Goal: Information Seeking & Learning: Learn about a topic

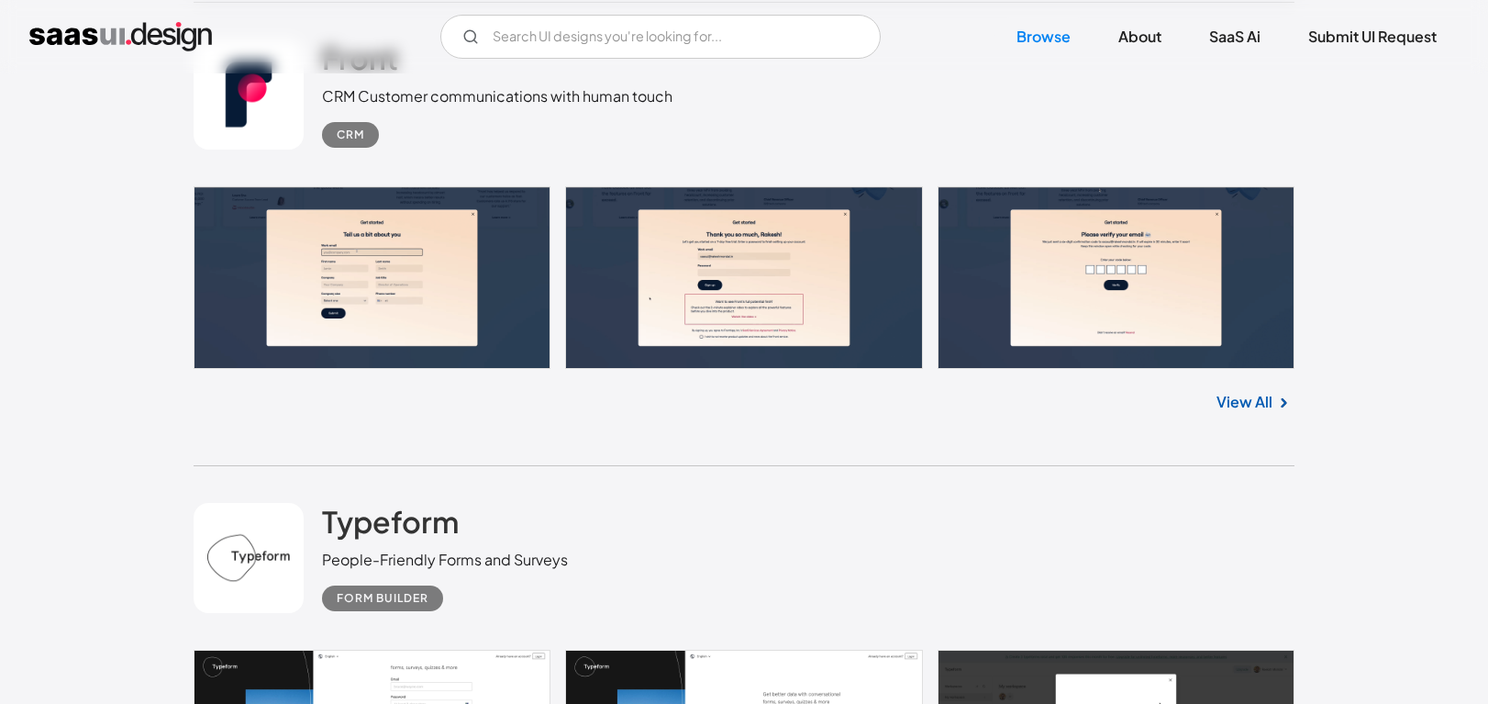
scroll to position [1535, 0]
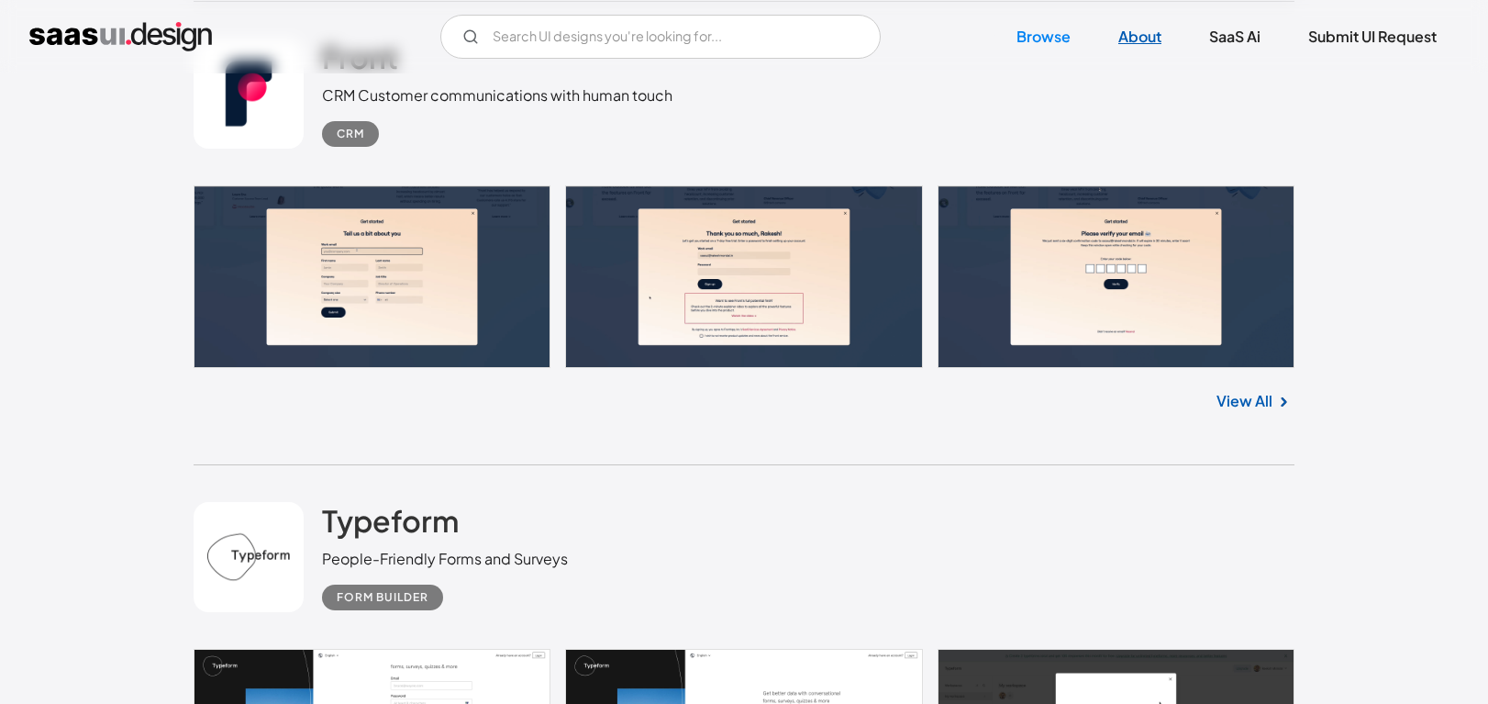
click at [1140, 38] on link "About" at bounding box center [1139, 37] width 87 height 40
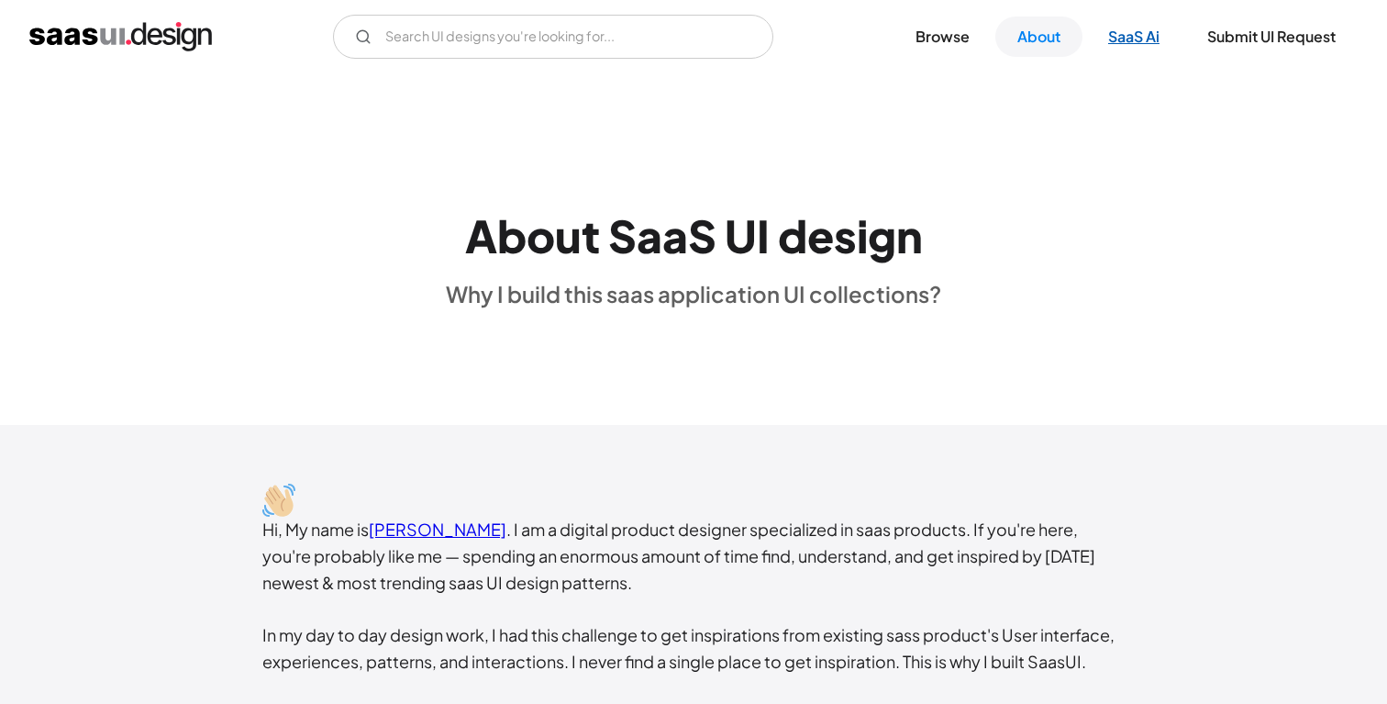
click at [1114, 47] on link "SaaS Ai" at bounding box center [1133, 37] width 95 height 40
click at [947, 41] on link "Browse" at bounding box center [942, 37] width 98 height 40
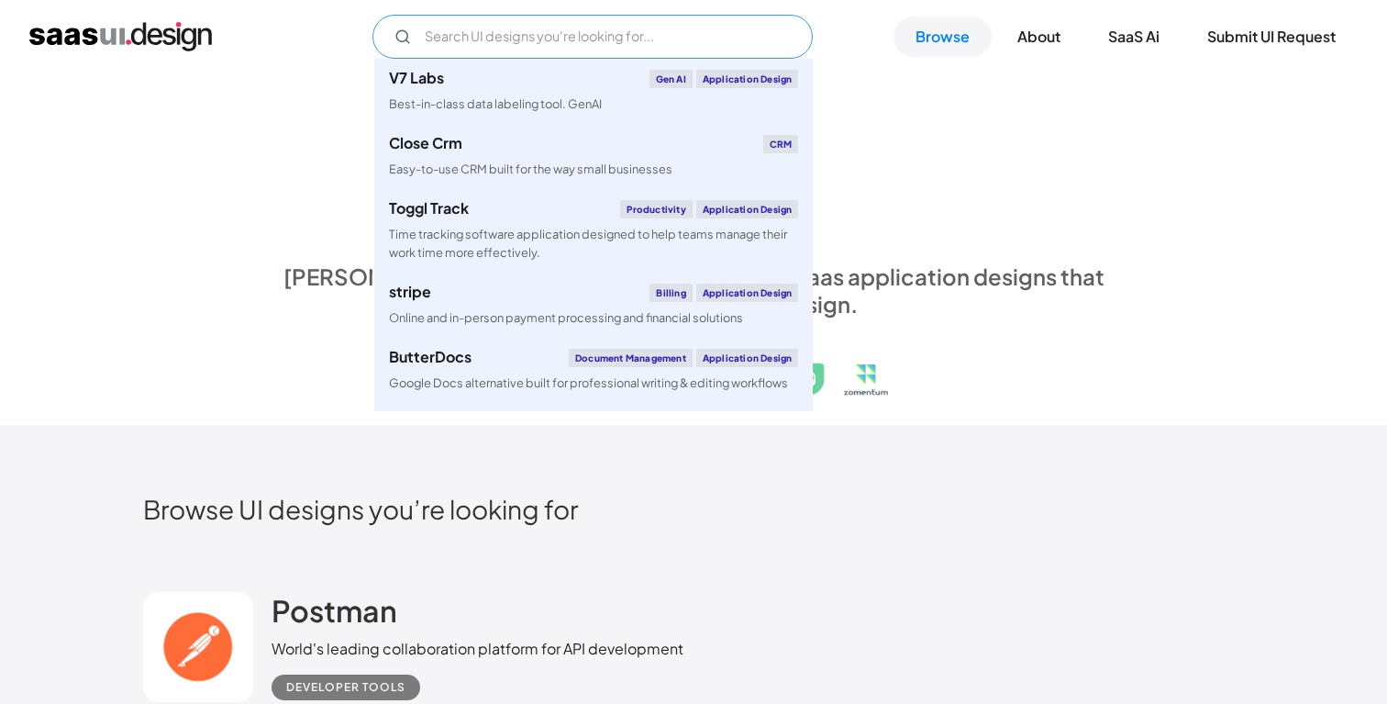
click at [634, 47] on input "Email Form" at bounding box center [592, 37] width 440 height 44
click at [1073, 268] on div "saasui is a hand-picked collection of saas application designs that exhibit the…" at bounding box center [694, 289] width 844 height 55
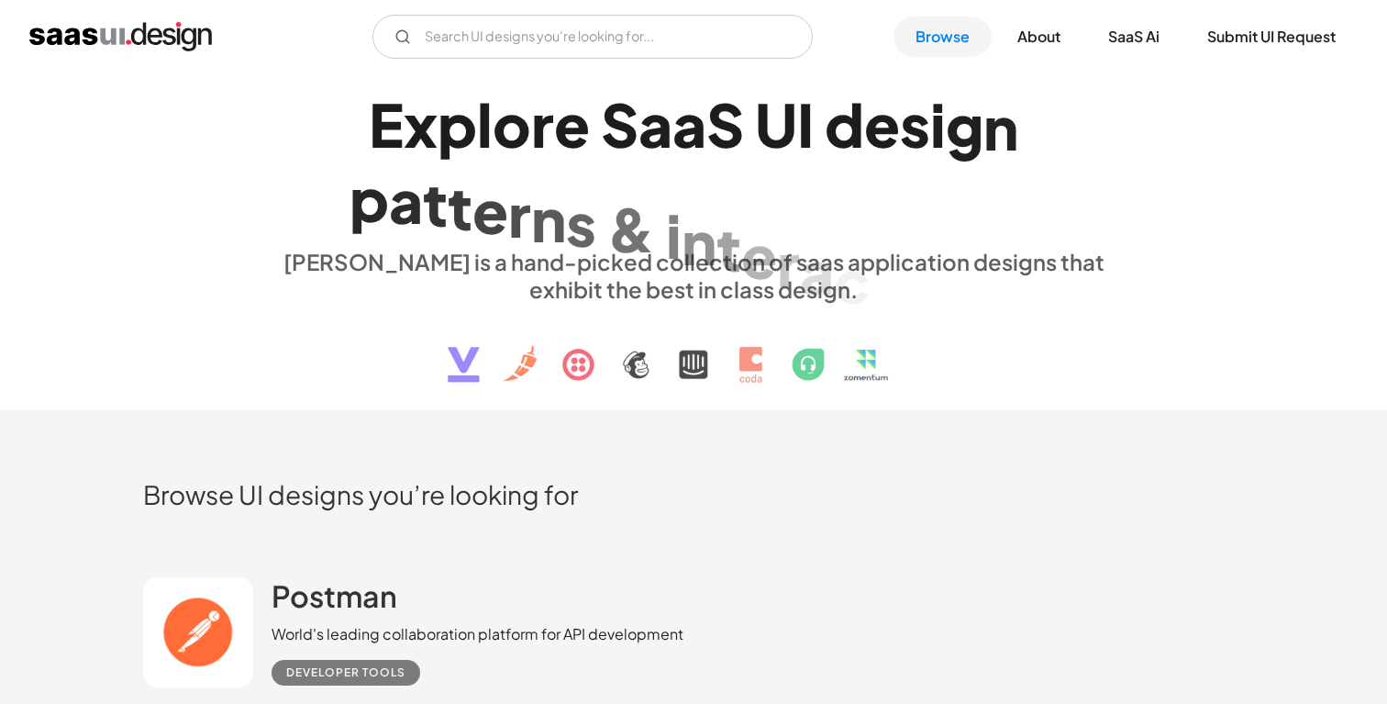
scroll to position [18, 0]
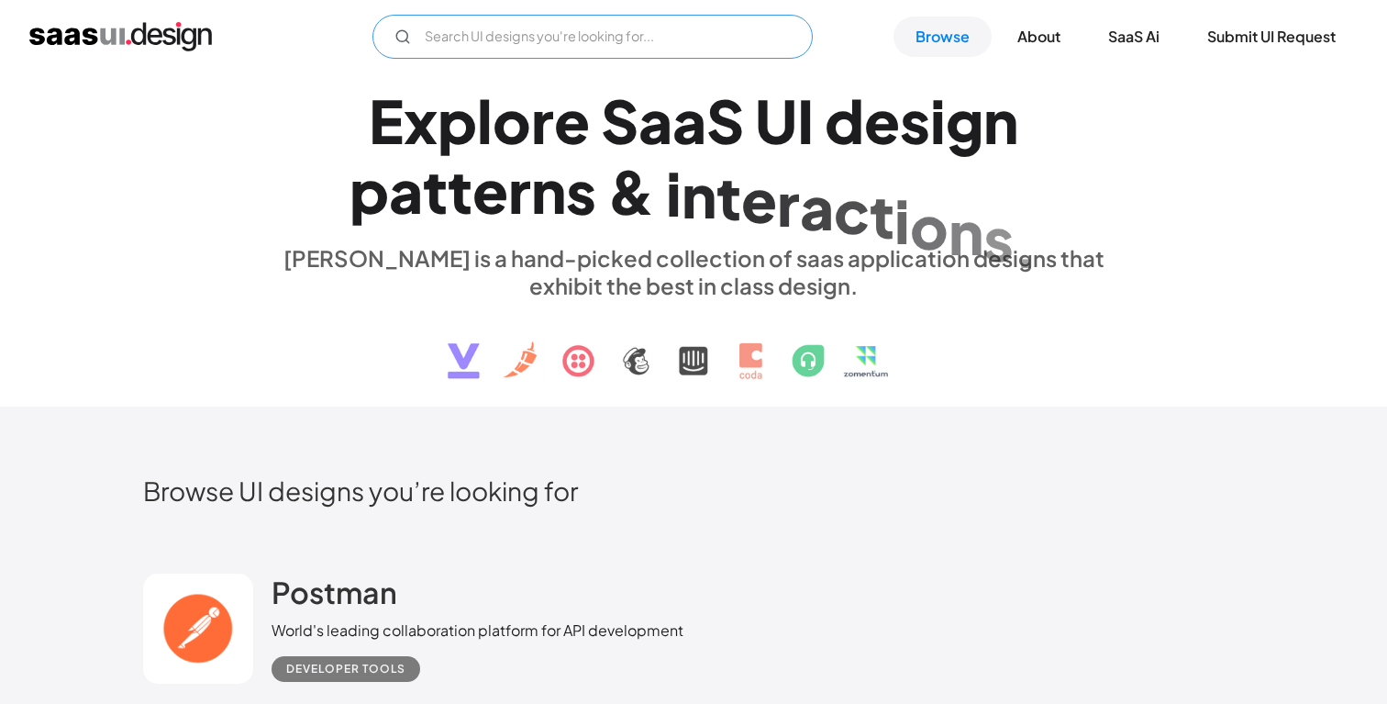
click at [568, 39] on input "Email Form" at bounding box center [592, 37] width 440 height 44
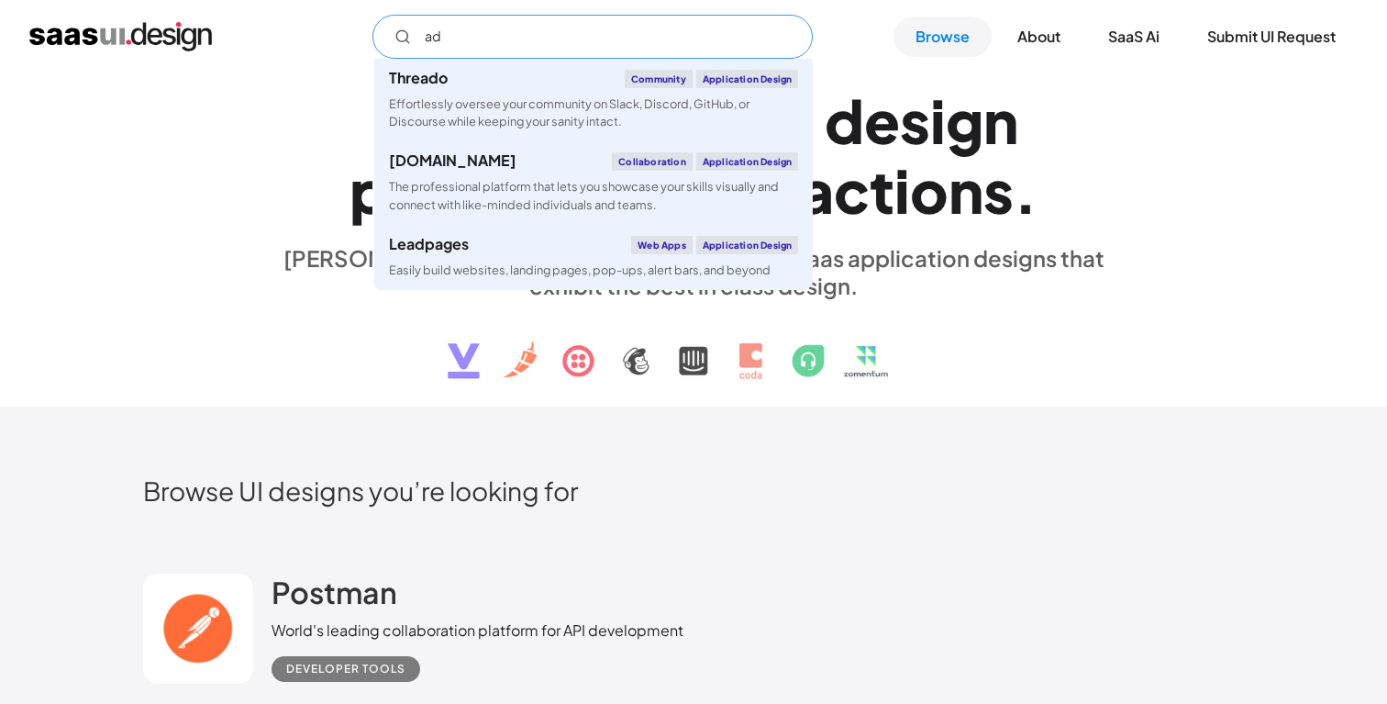
type input "a"
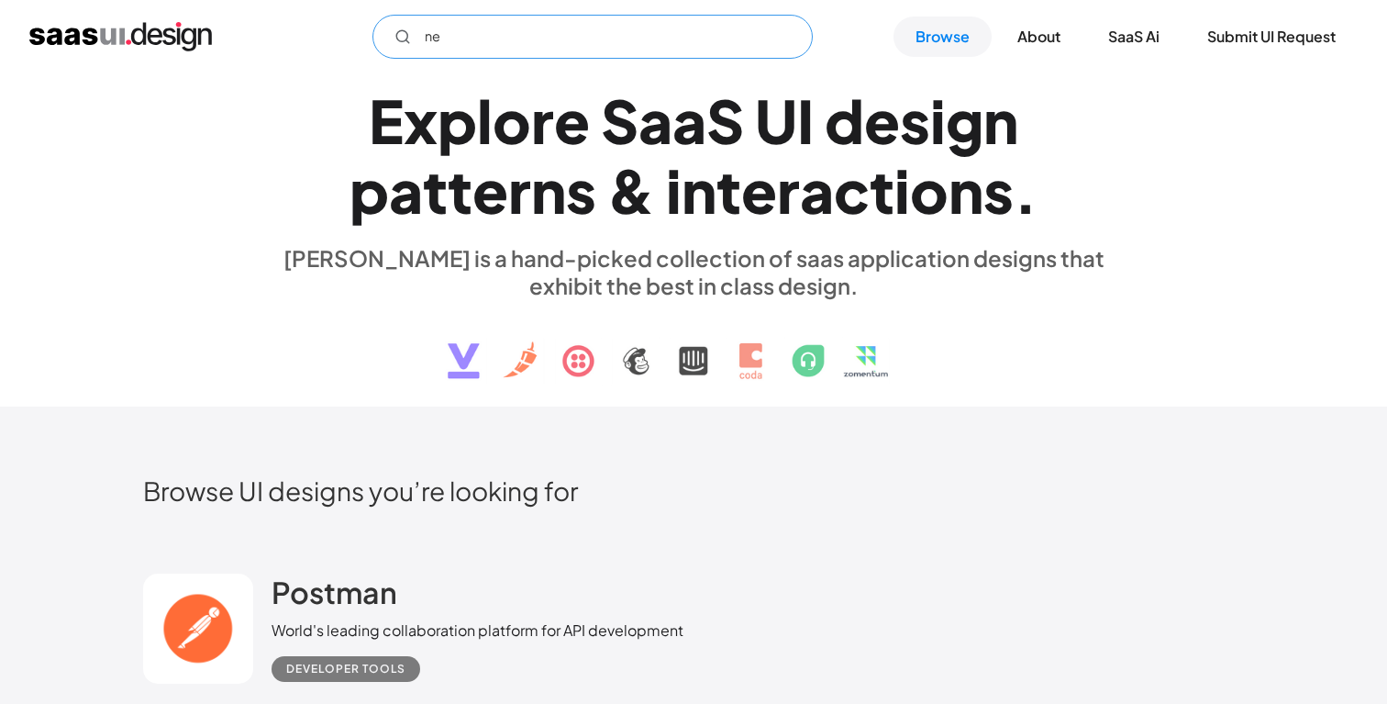
type input "n"
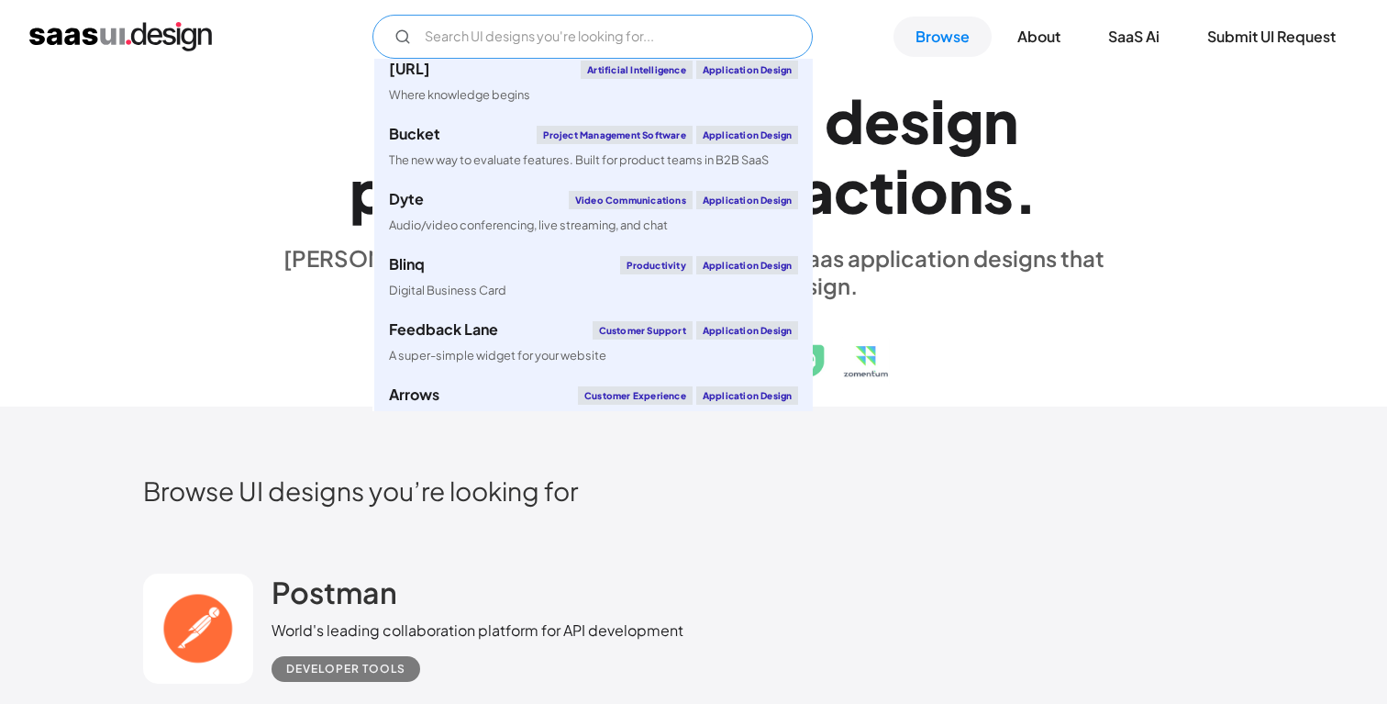
scroll to position [440, 0]
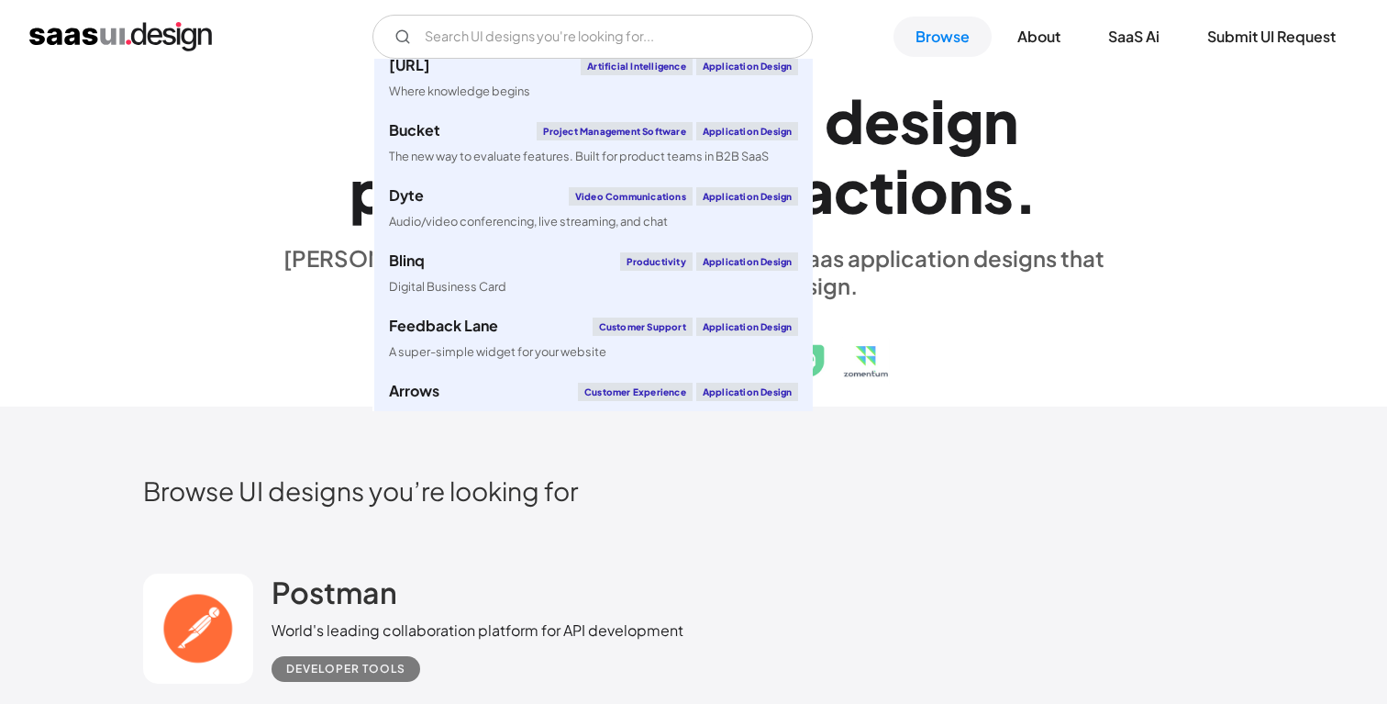
click at [1006, 405] on div "E x p l o r e S a a S U I d e s i g n p a t t e r n s & i n t e r a c t i o n s…" at bounding box center [693, 231] width 1387 height 352
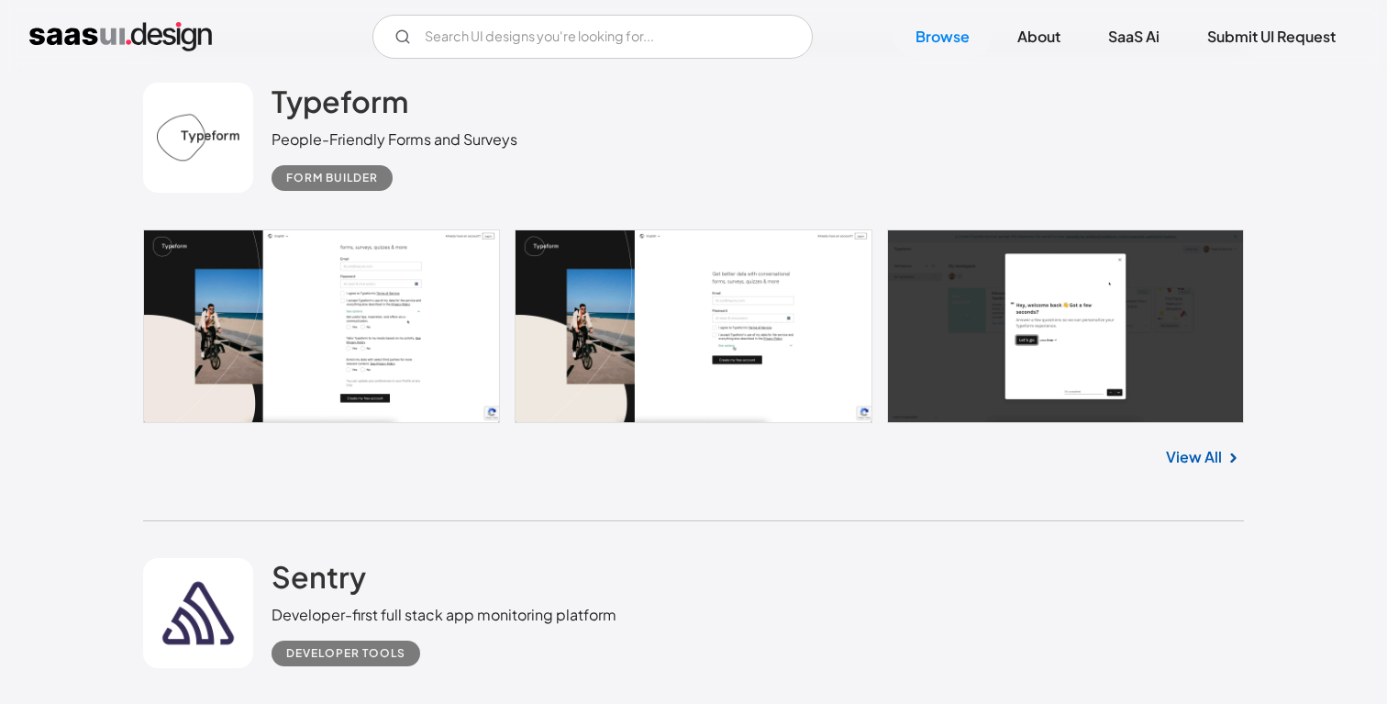
scroll to position [1953, 0]
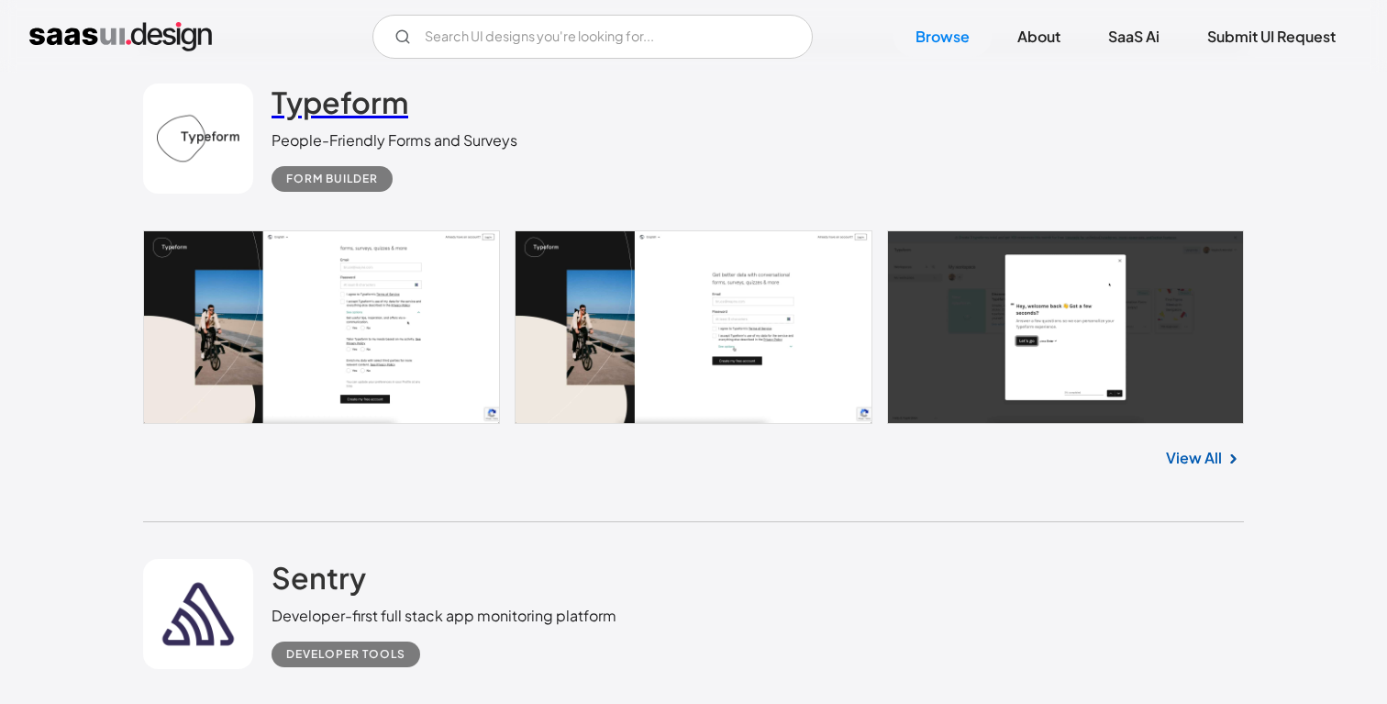
click at [296, 89] on h2 "Typeform" at bounding box center [340, 101] width 137 height 37
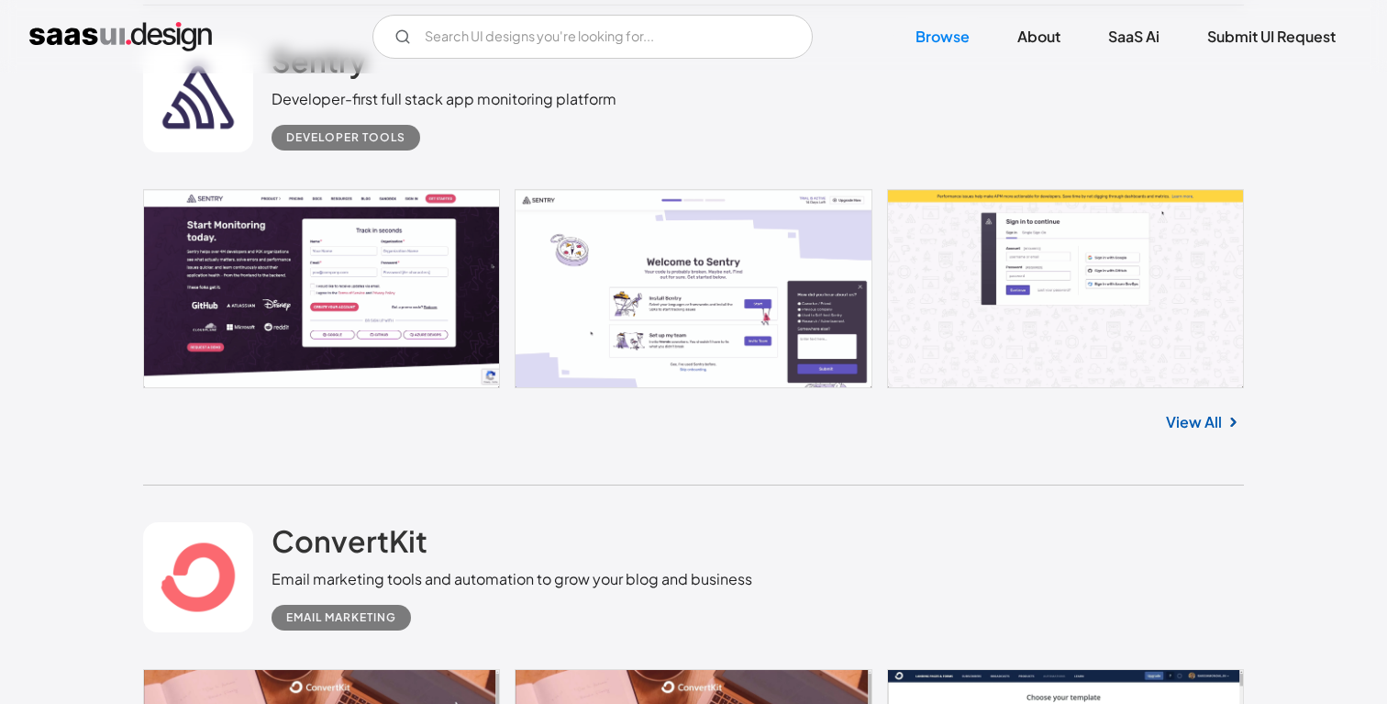
scroll to position [2473, 0]
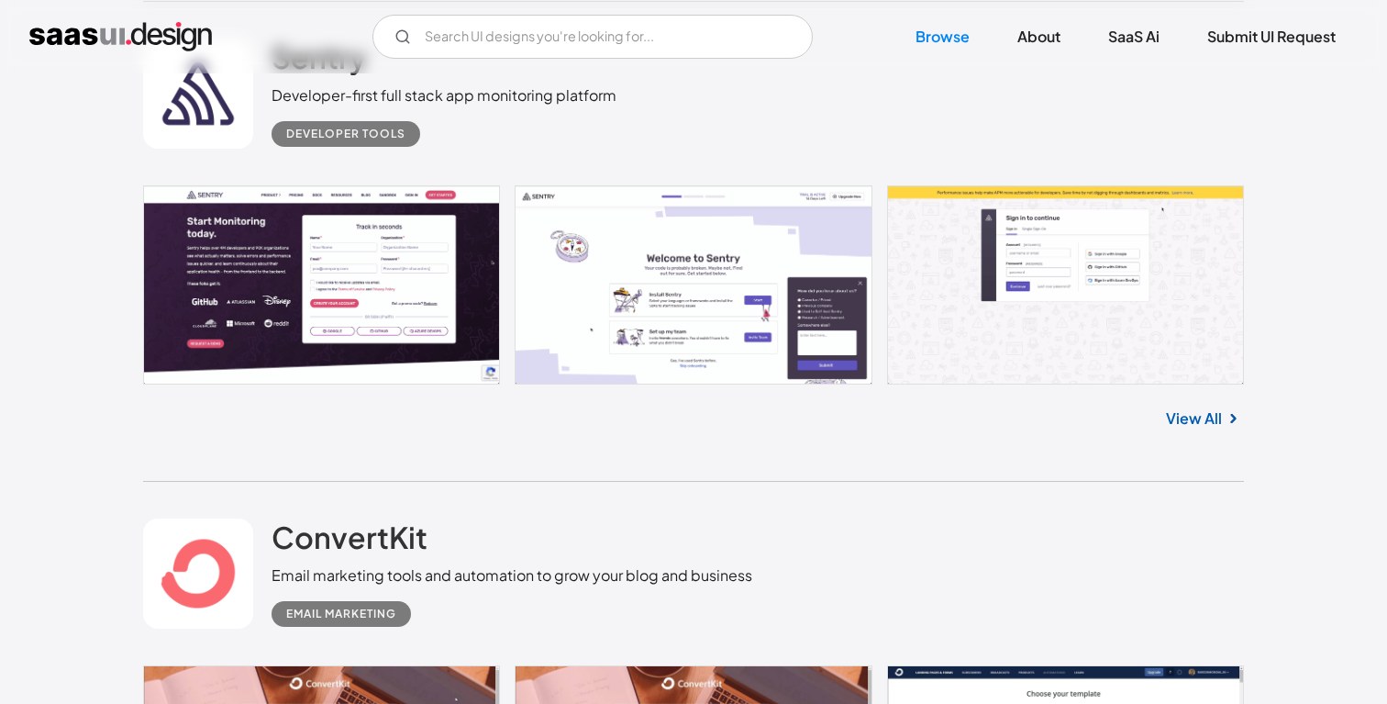
click at [666, 350] on link at bounding box center [693, 284] width 1101 height 198
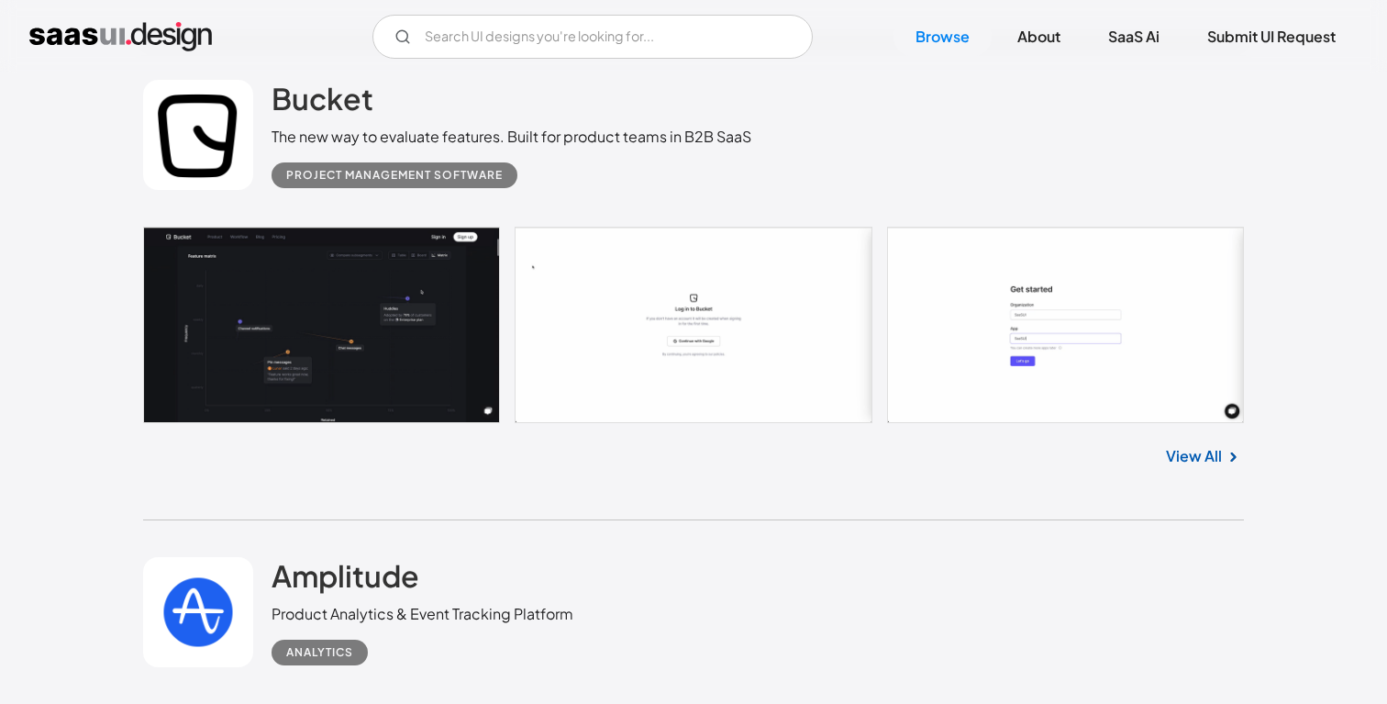
scroll to position [3379, 0]
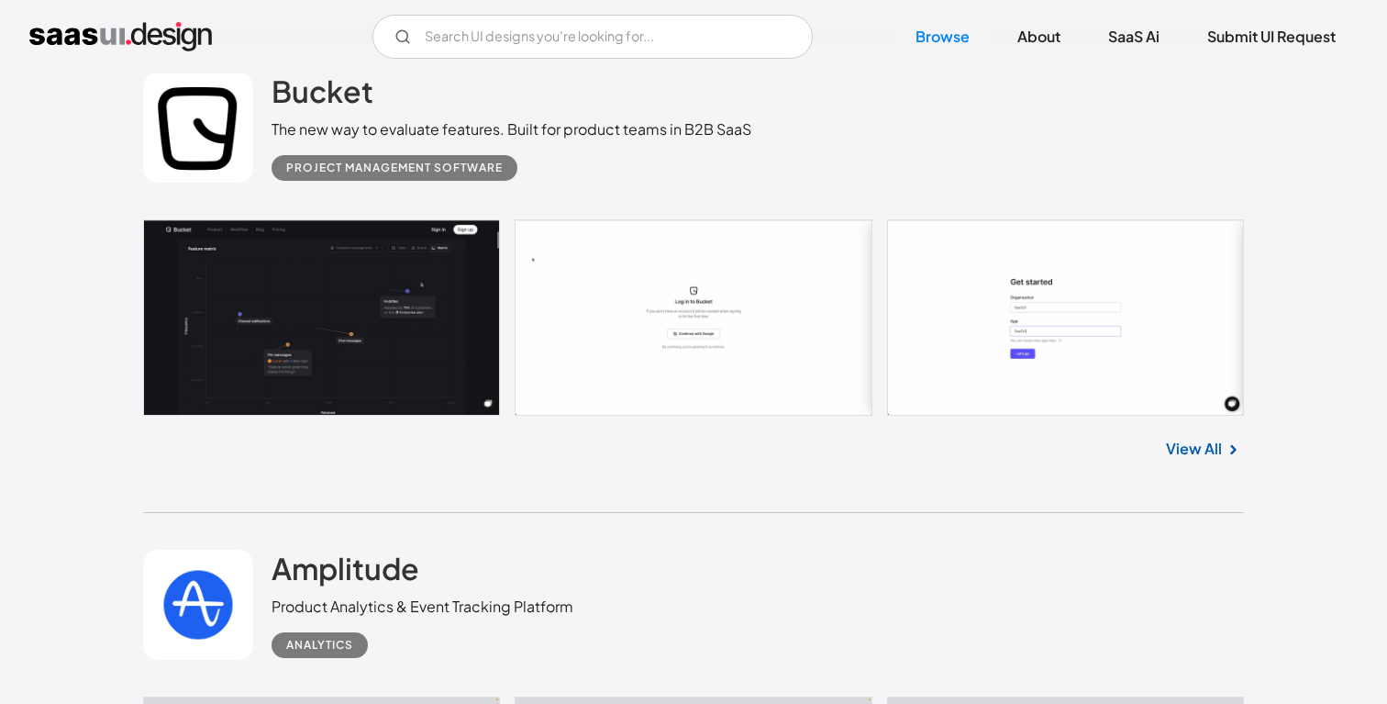
click at [707, 350] on link at bounding box center [693, 317] width 1101 height 196
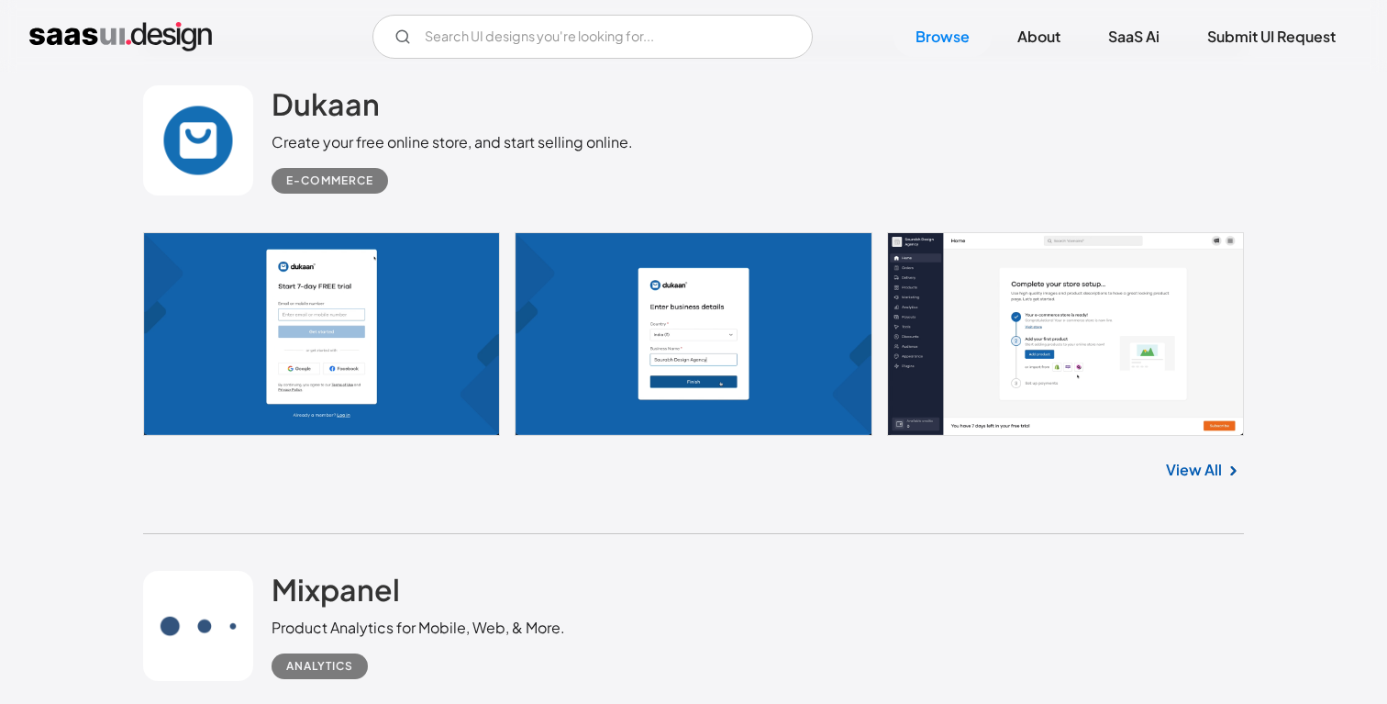
scroll to position [4418, 0]
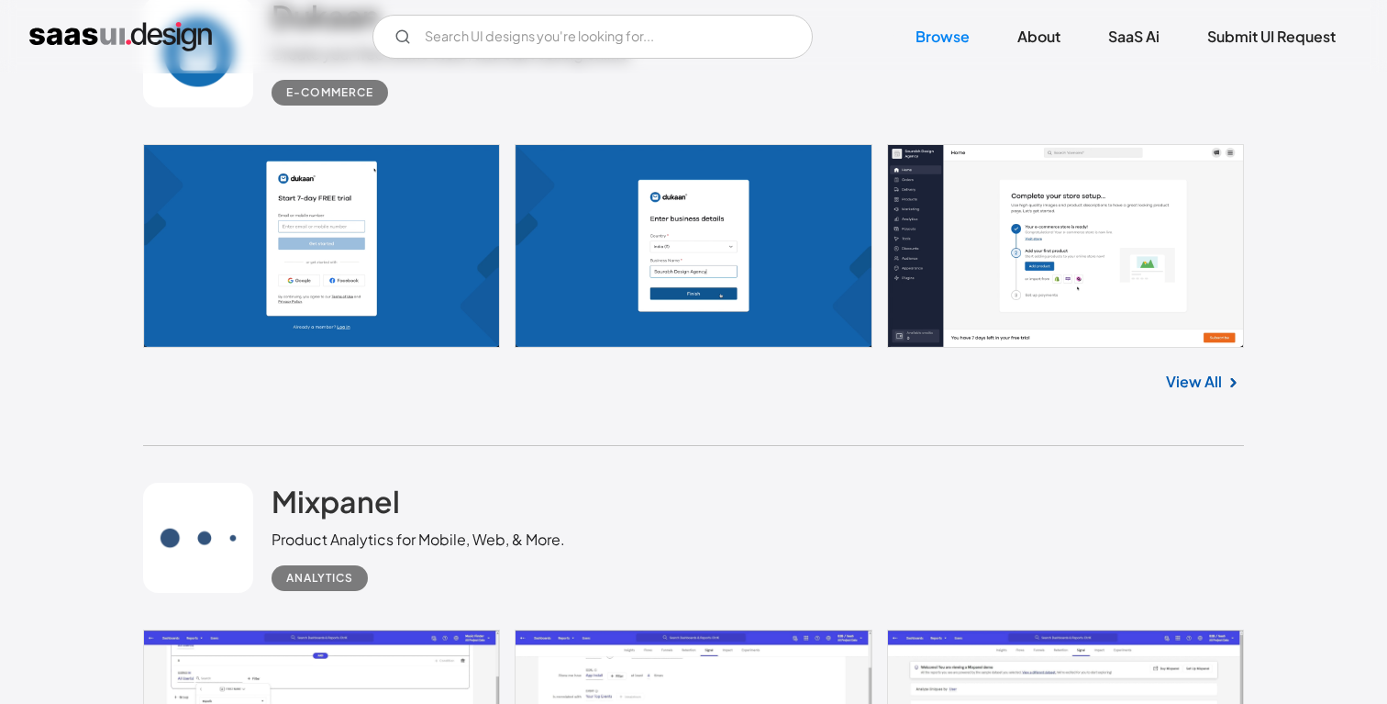
click at [1195, 172] on link at bounding box center [693, 246] width 1101 height 205
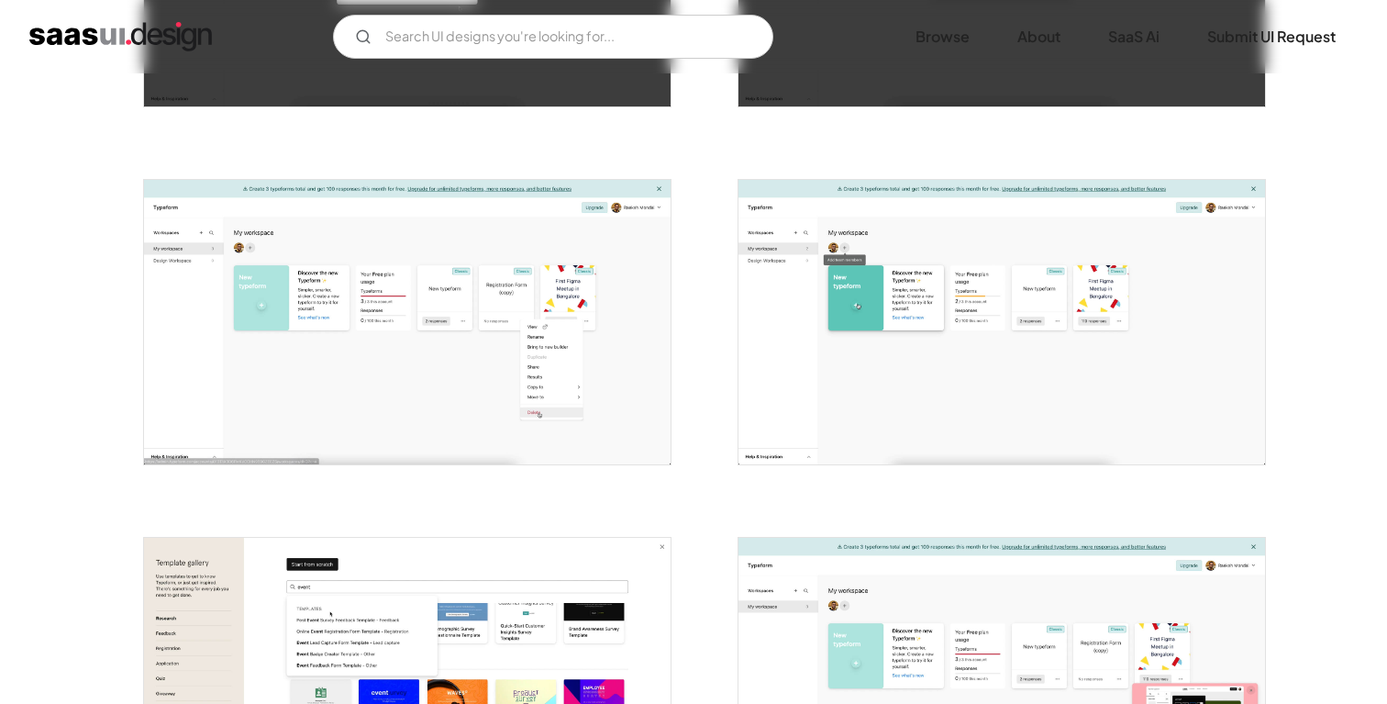
scroll to position [1325, 0]
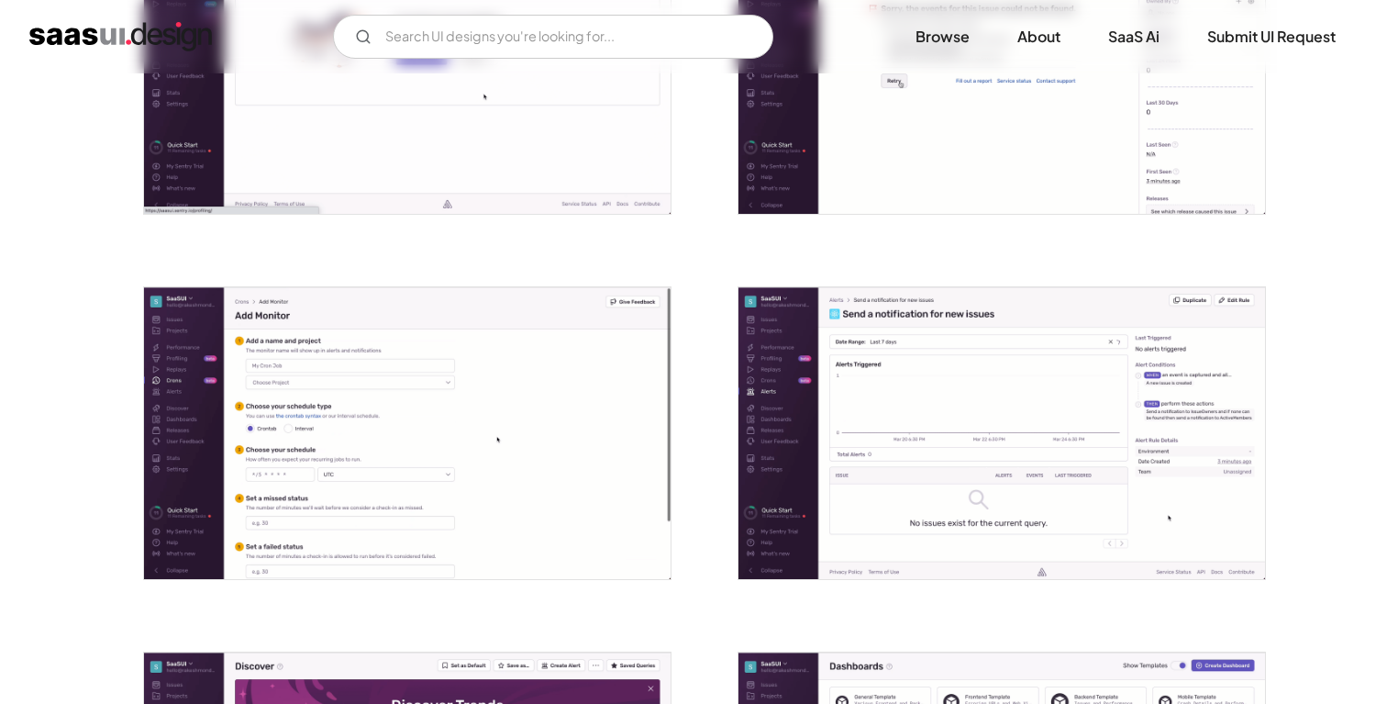
scroll to position [2729, 0]
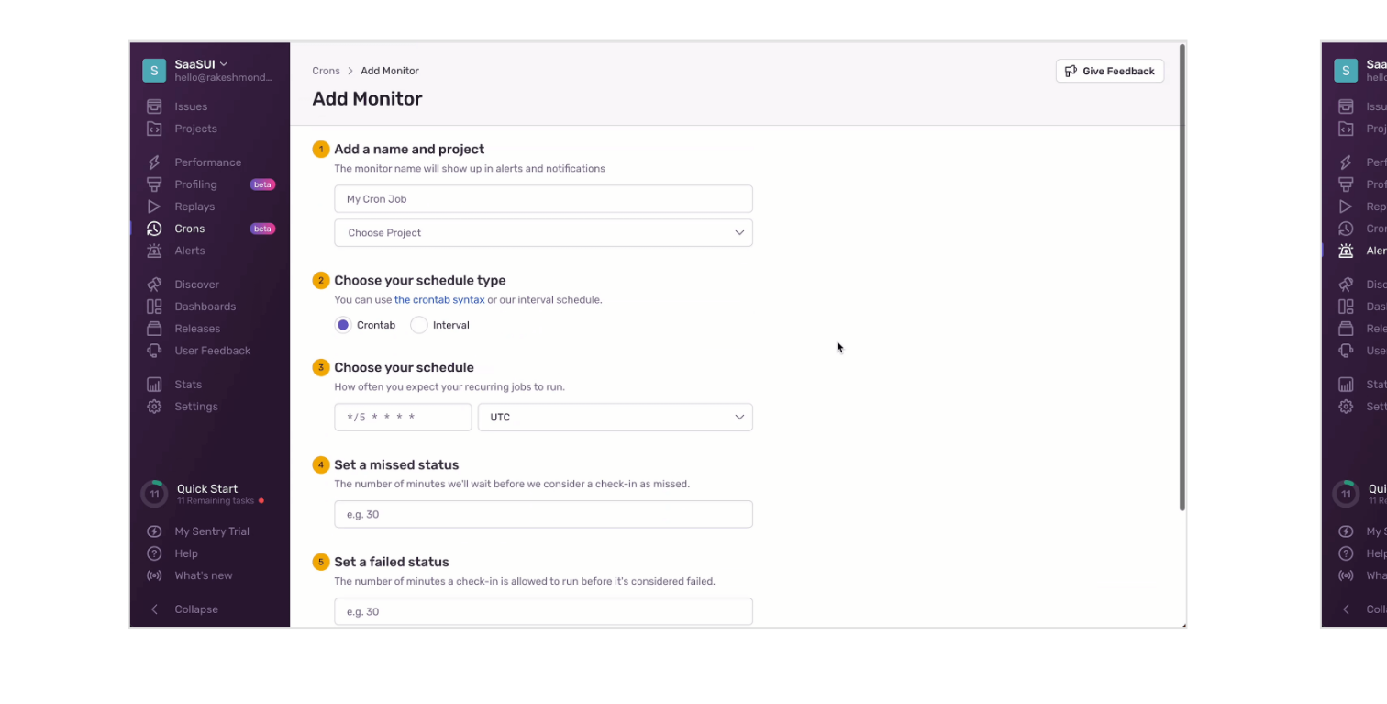
click at [291, 287] on img "open lightbox" at bounding box center [407, 402] width 527 height 292
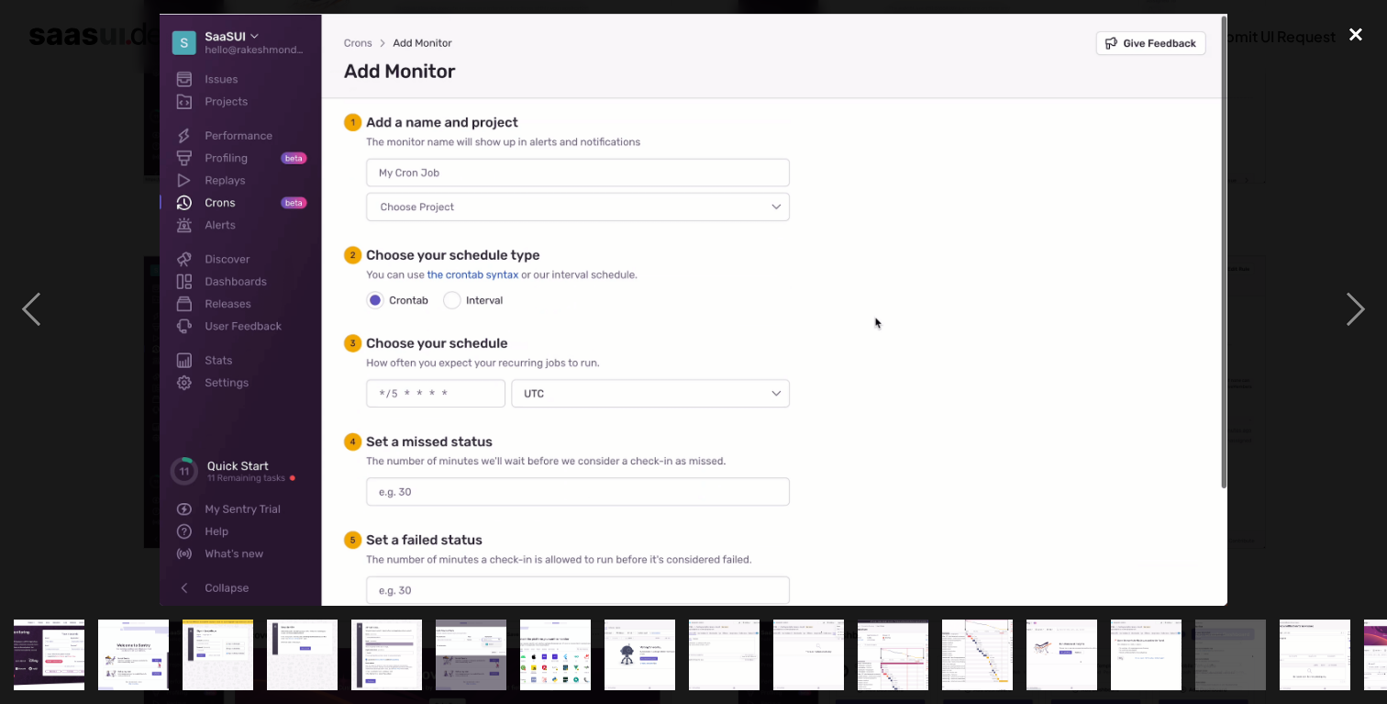
click at [1354, 27] on div "close lightbox" at bounding box center [1356, 34] width 62 height 40
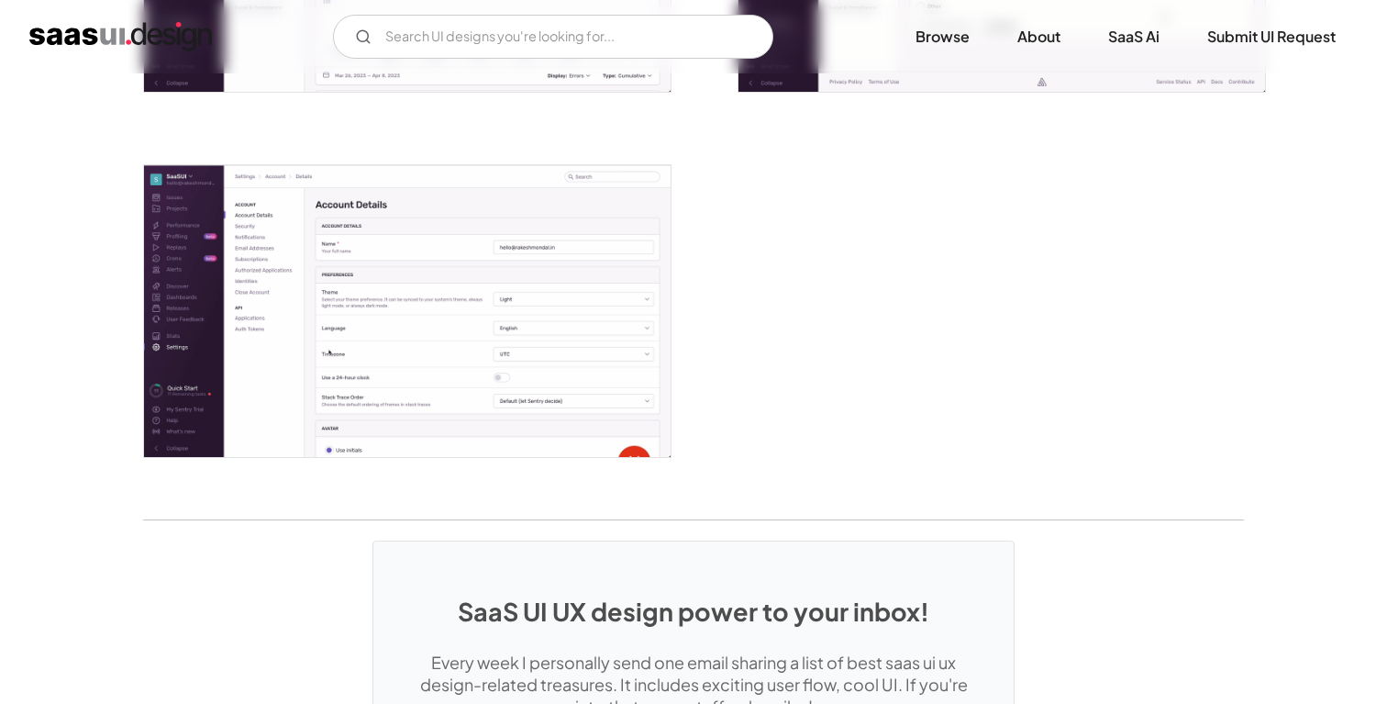
scroll to position [4650, 0]
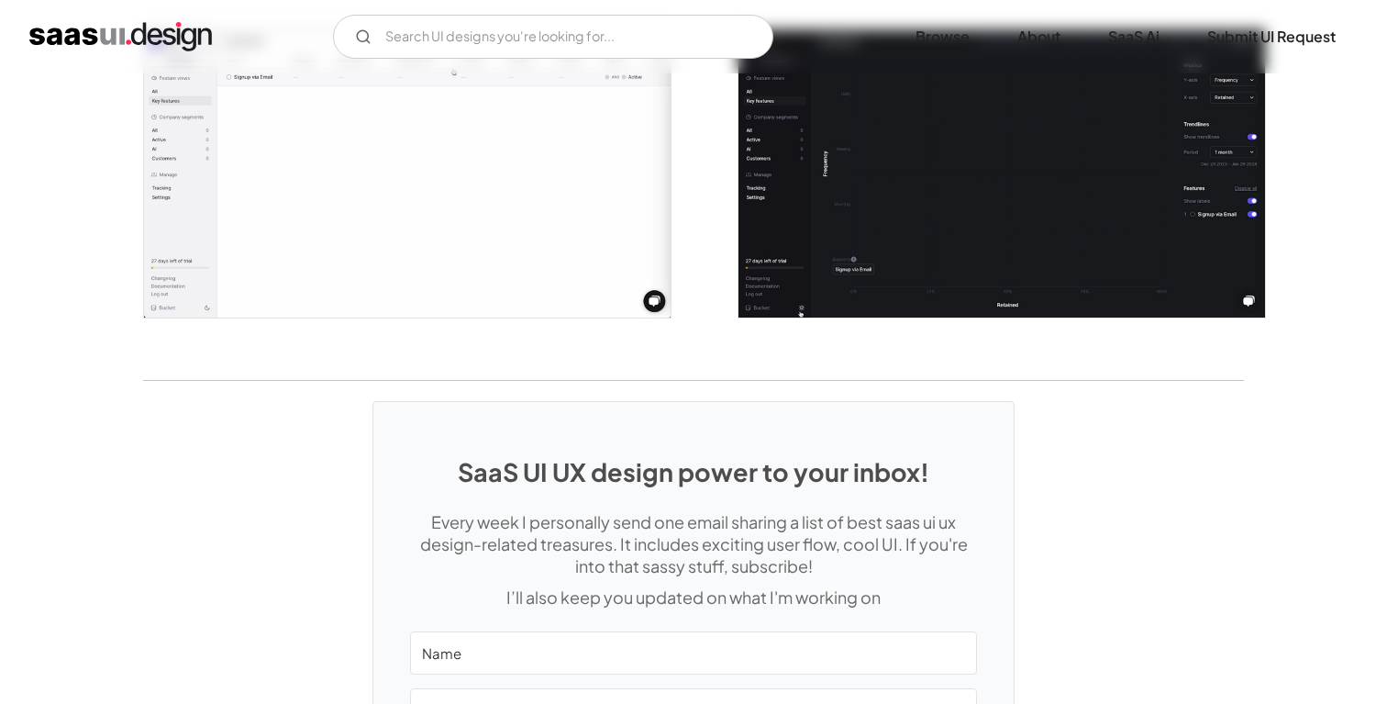
scroll to position [3932, 0]
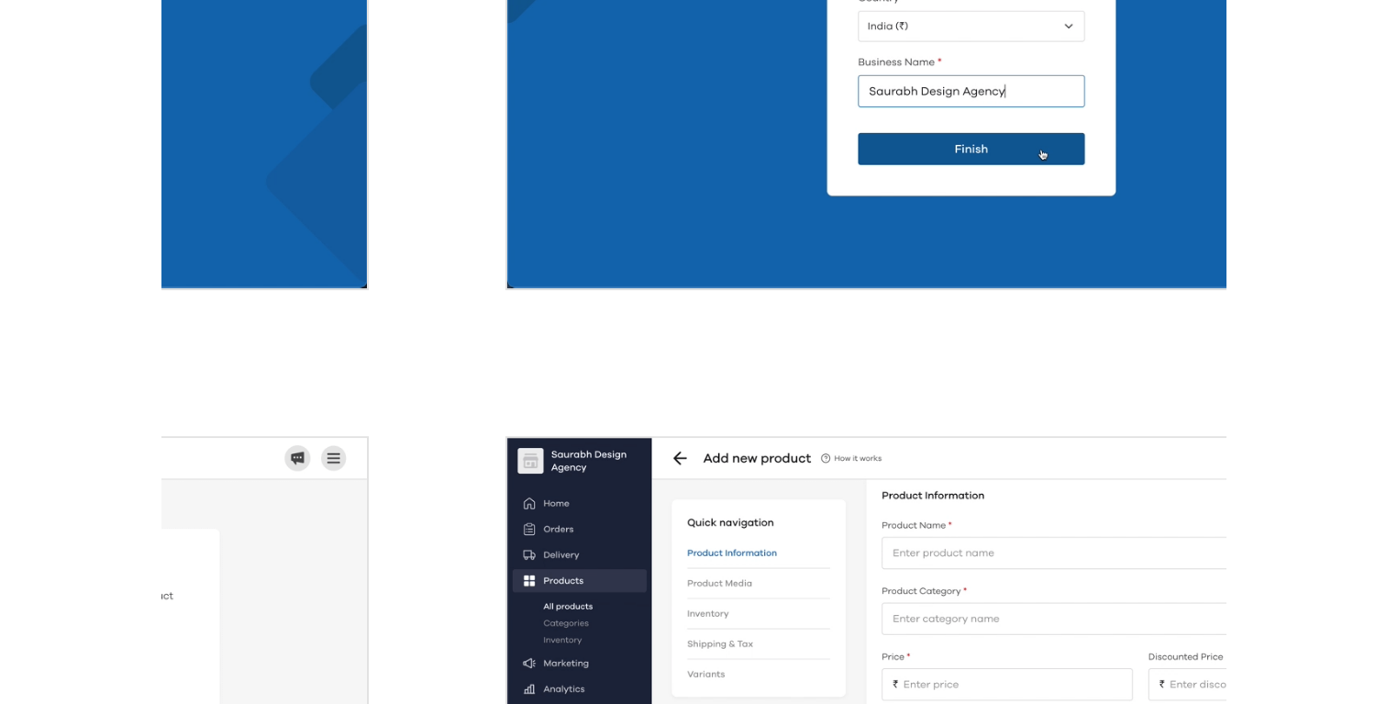
scroll to position [338, 0]
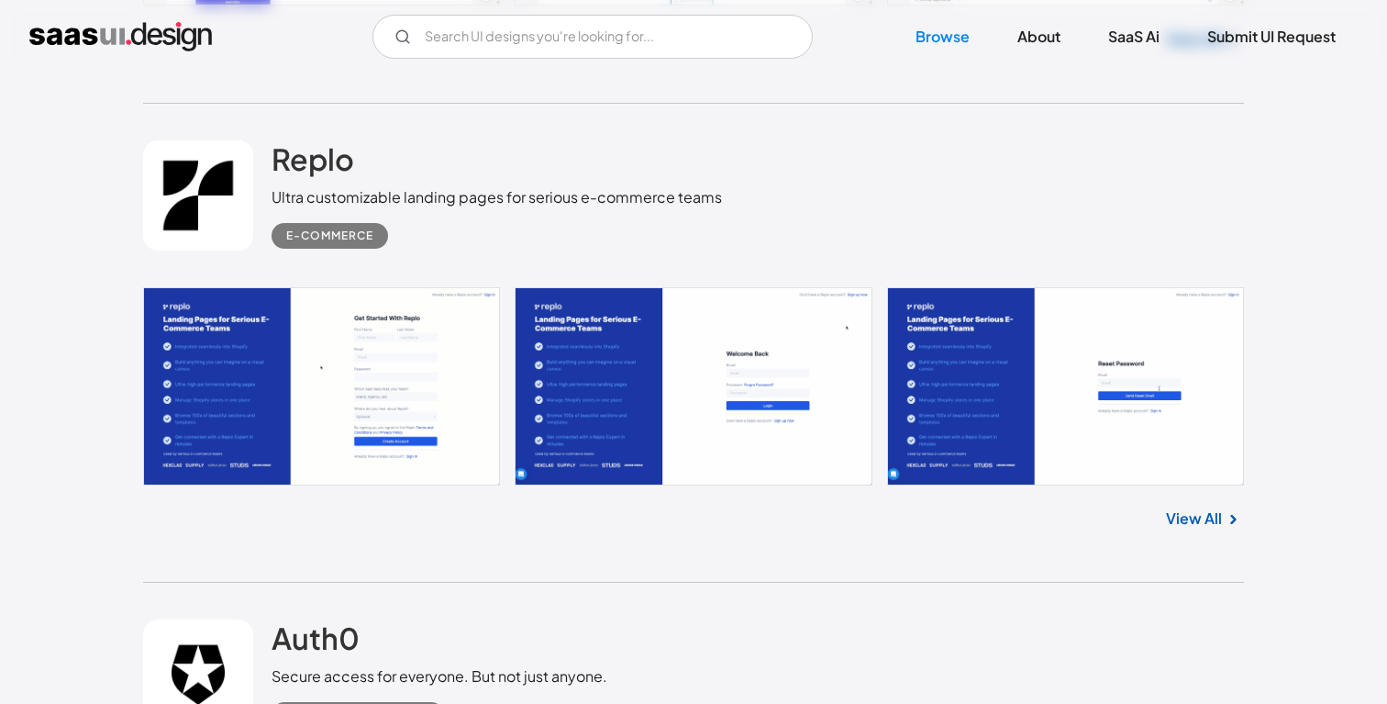
scroll to position [5221, 0]
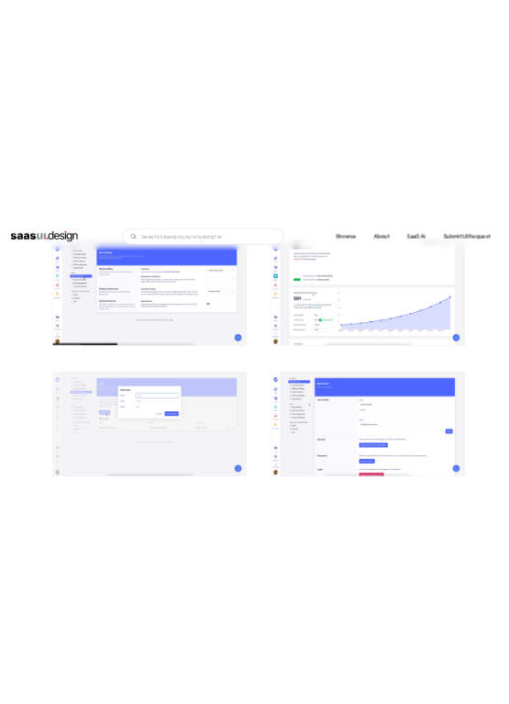
scroll to position [2431, 0]
